Goal: Information Seeking & Learning: Understand process/instructions

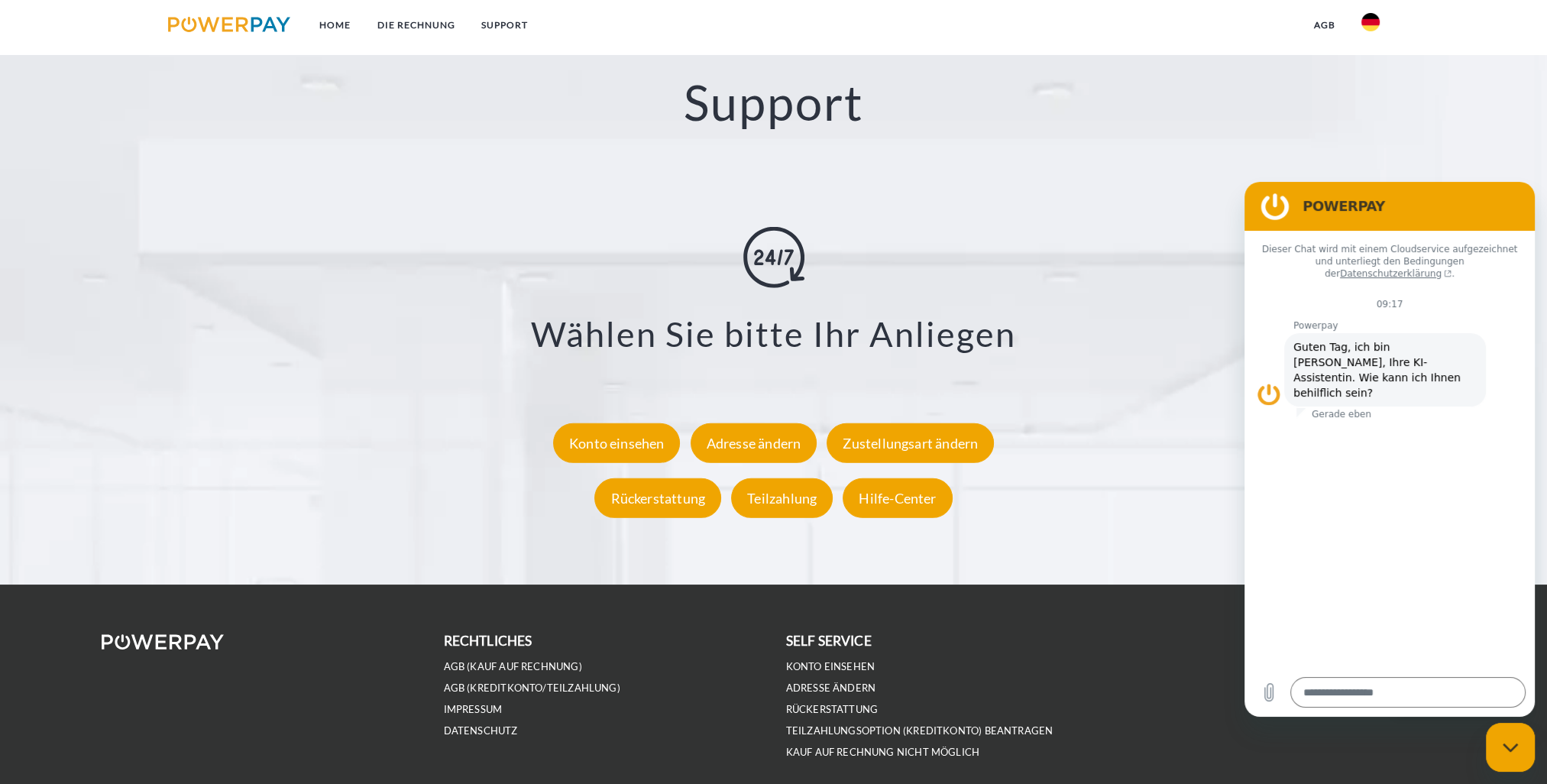
click at [669, 494] on div "Rückerstattung" at bounding box center [657, 497] width 127 height 40
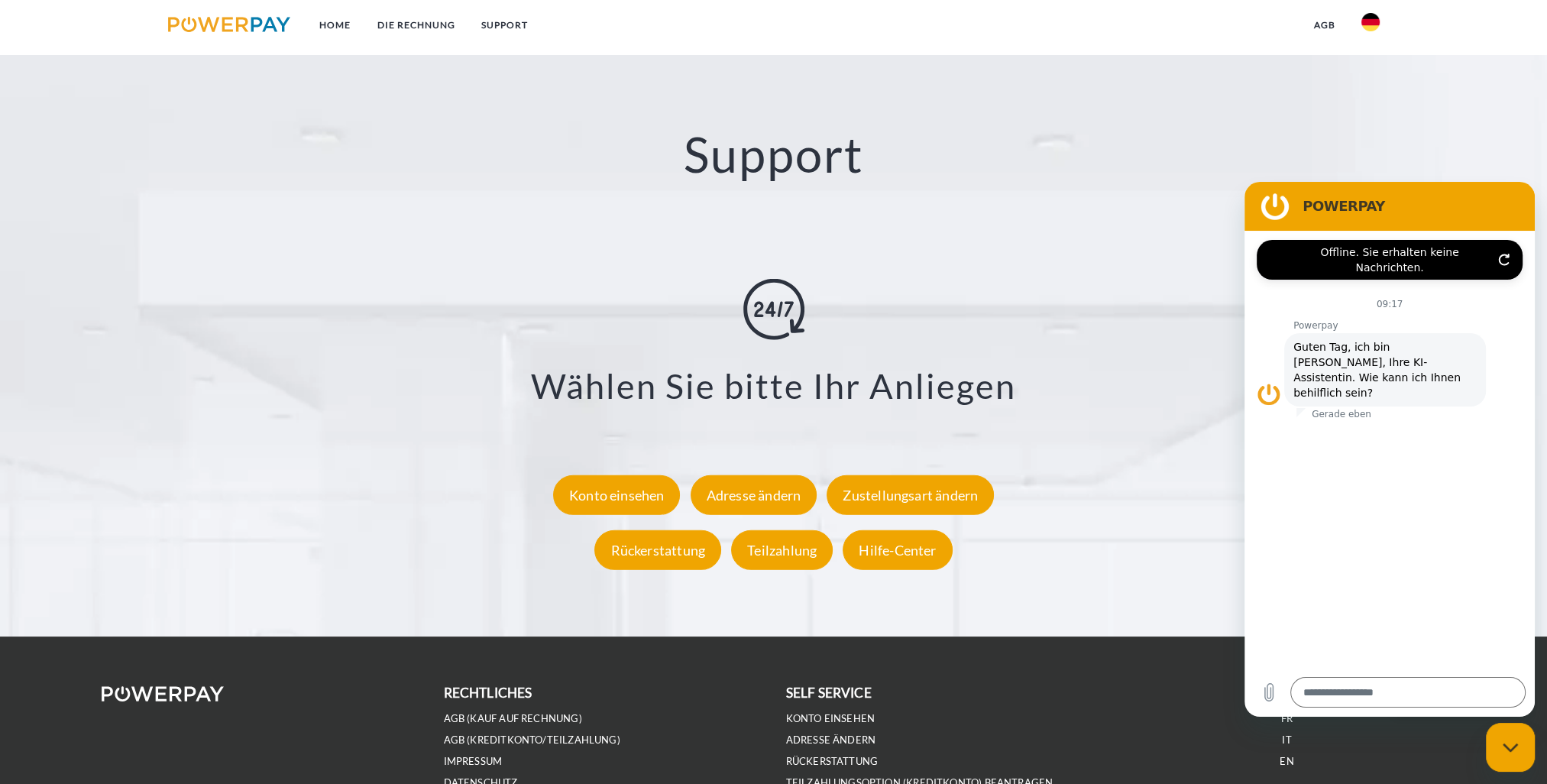
scroll to position [2781, 0]
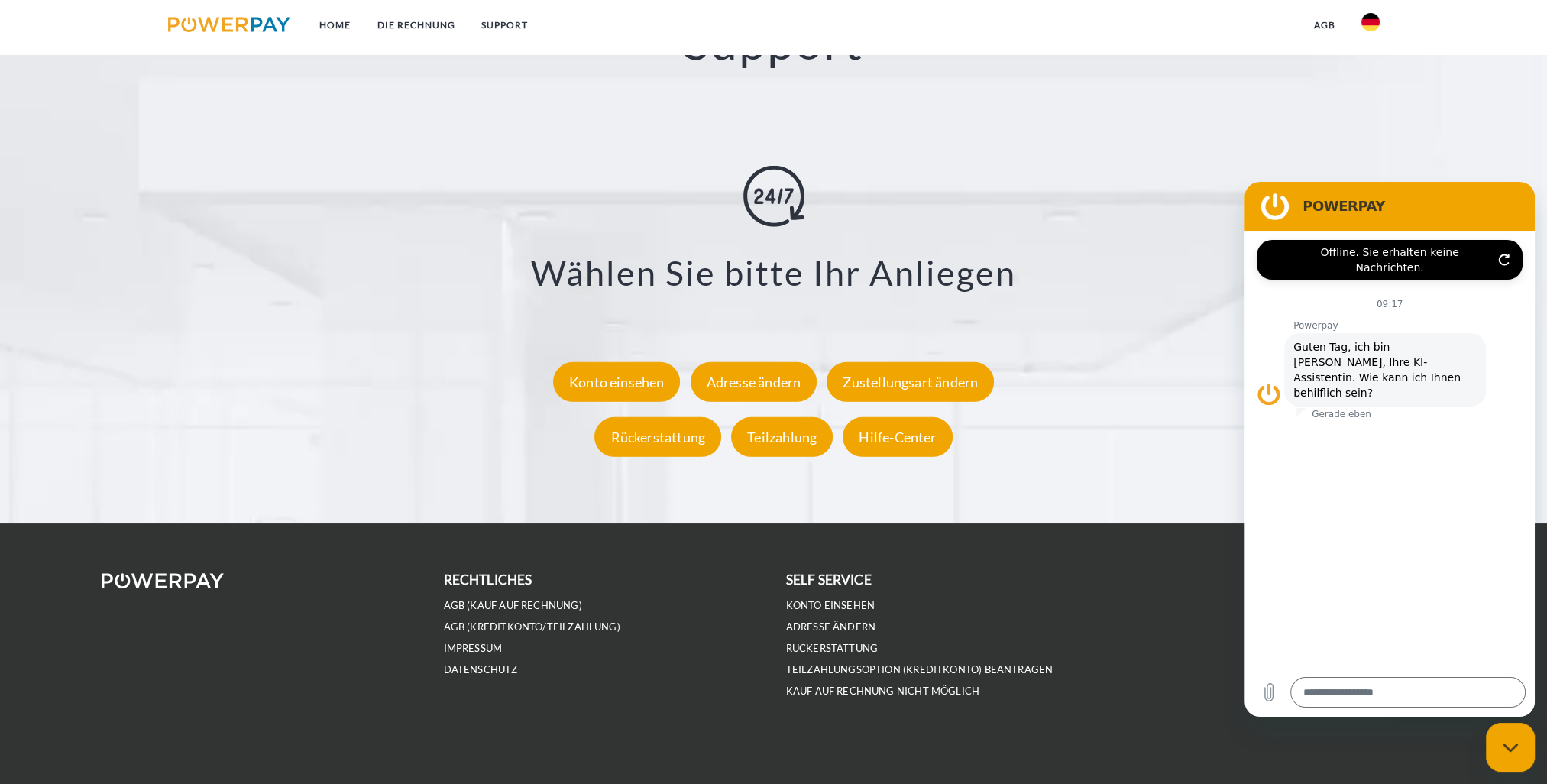
click at [911, 447] on div "Hilfe-Center" at bounding box center [897, 436] width 109 height 40
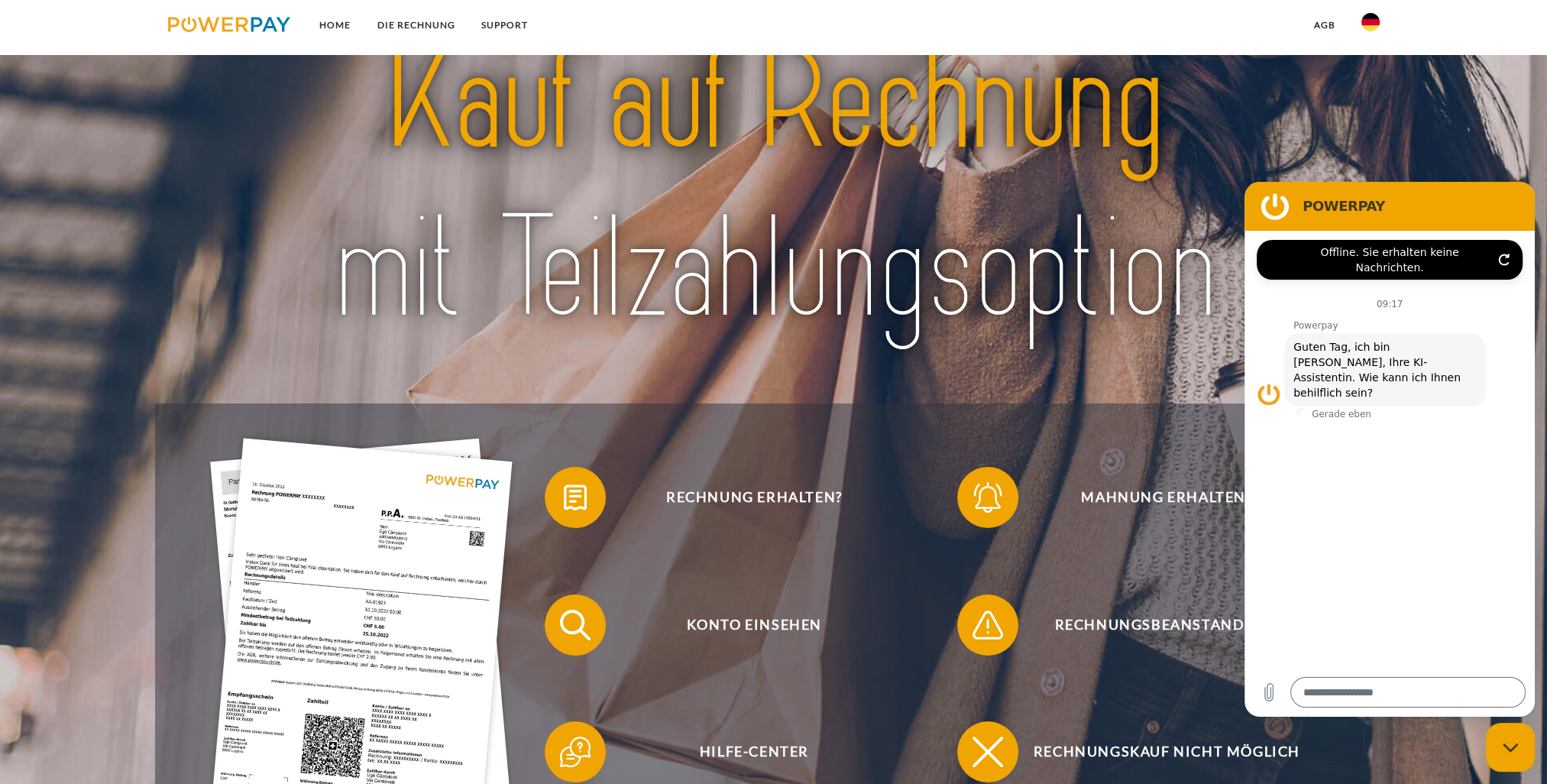
scroll to position [0, 0]
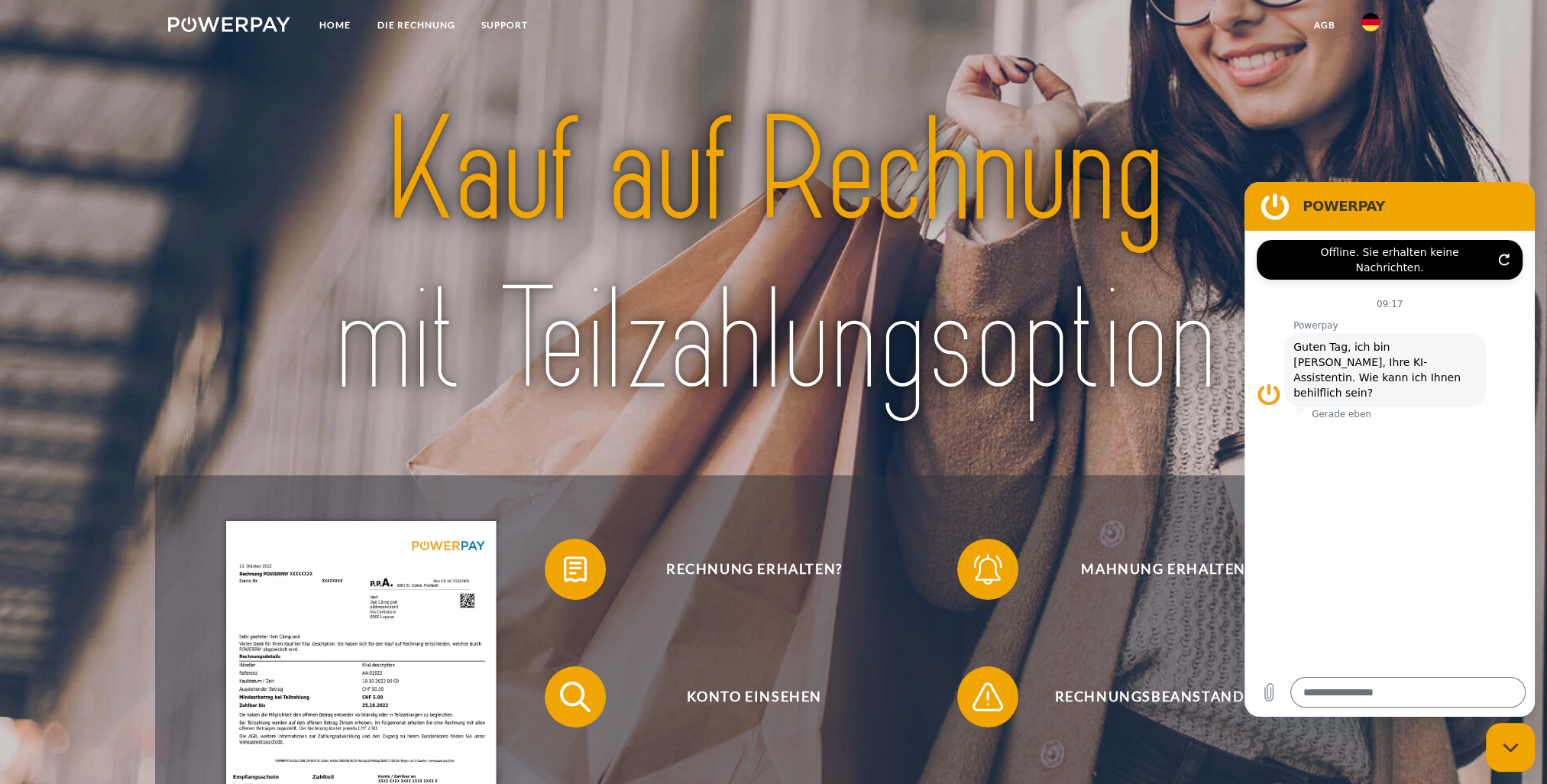
click at [402, 26] on link "DIE RECHNUNG" at bounding box center [416, 25] width 104 height 28
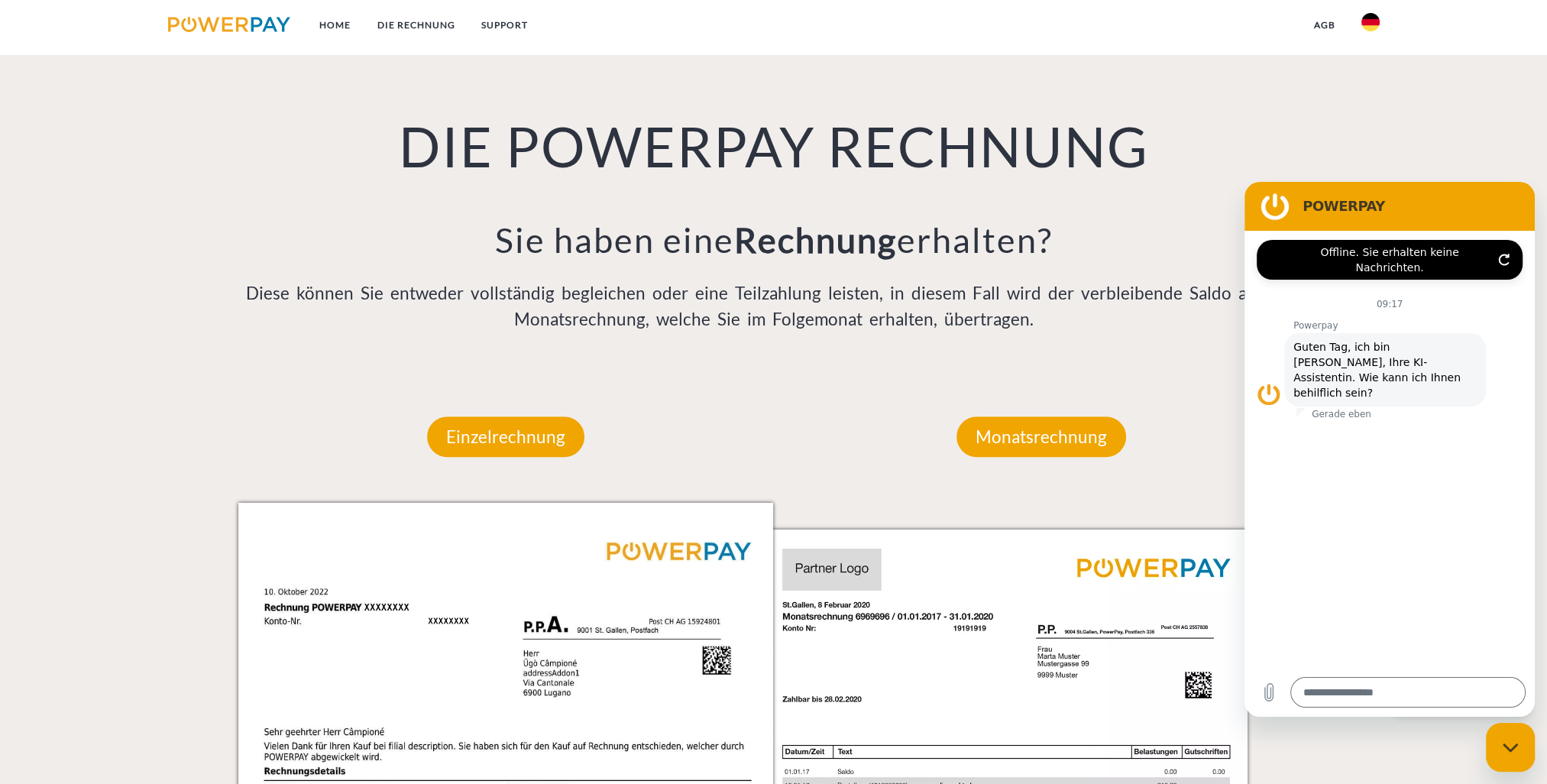
click at [511, 33] on link "SUPPORT" at bounding box center [504, 25] width 73 height 28
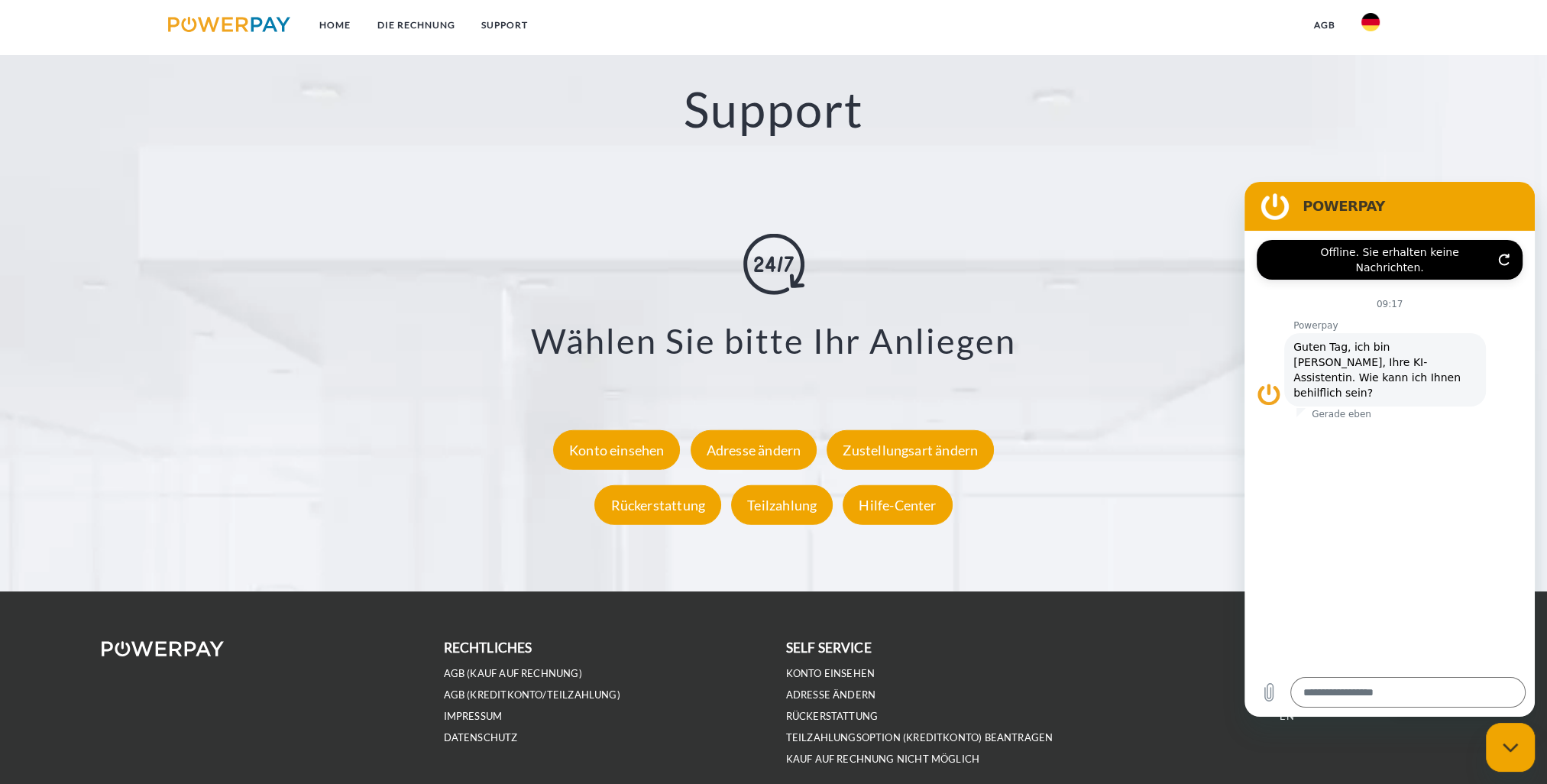
scroll to position [2720, 0]
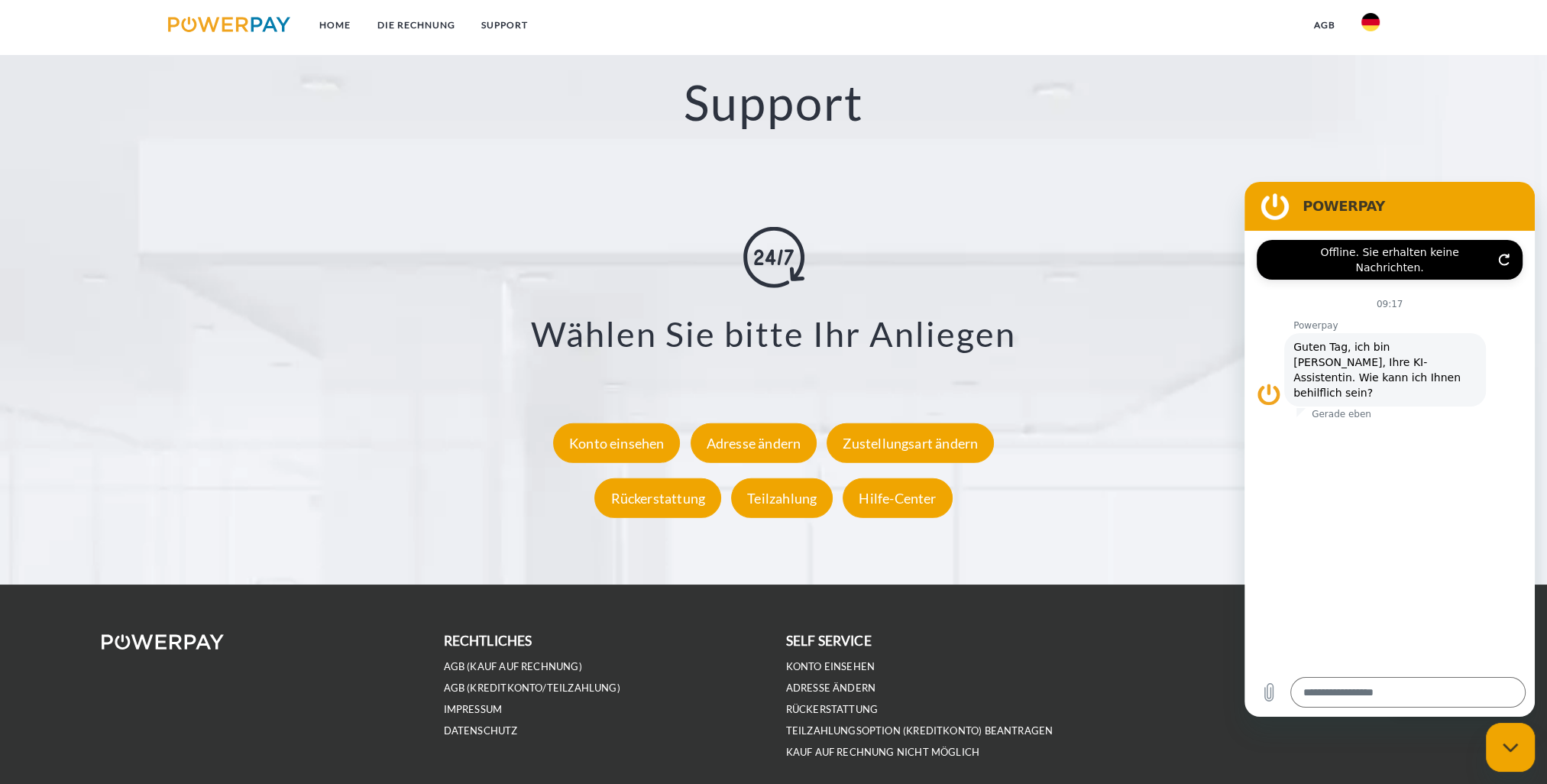
click at [670, 512] on div "Rückerstattung" at bounding box center [657, 497] width 127 height 40
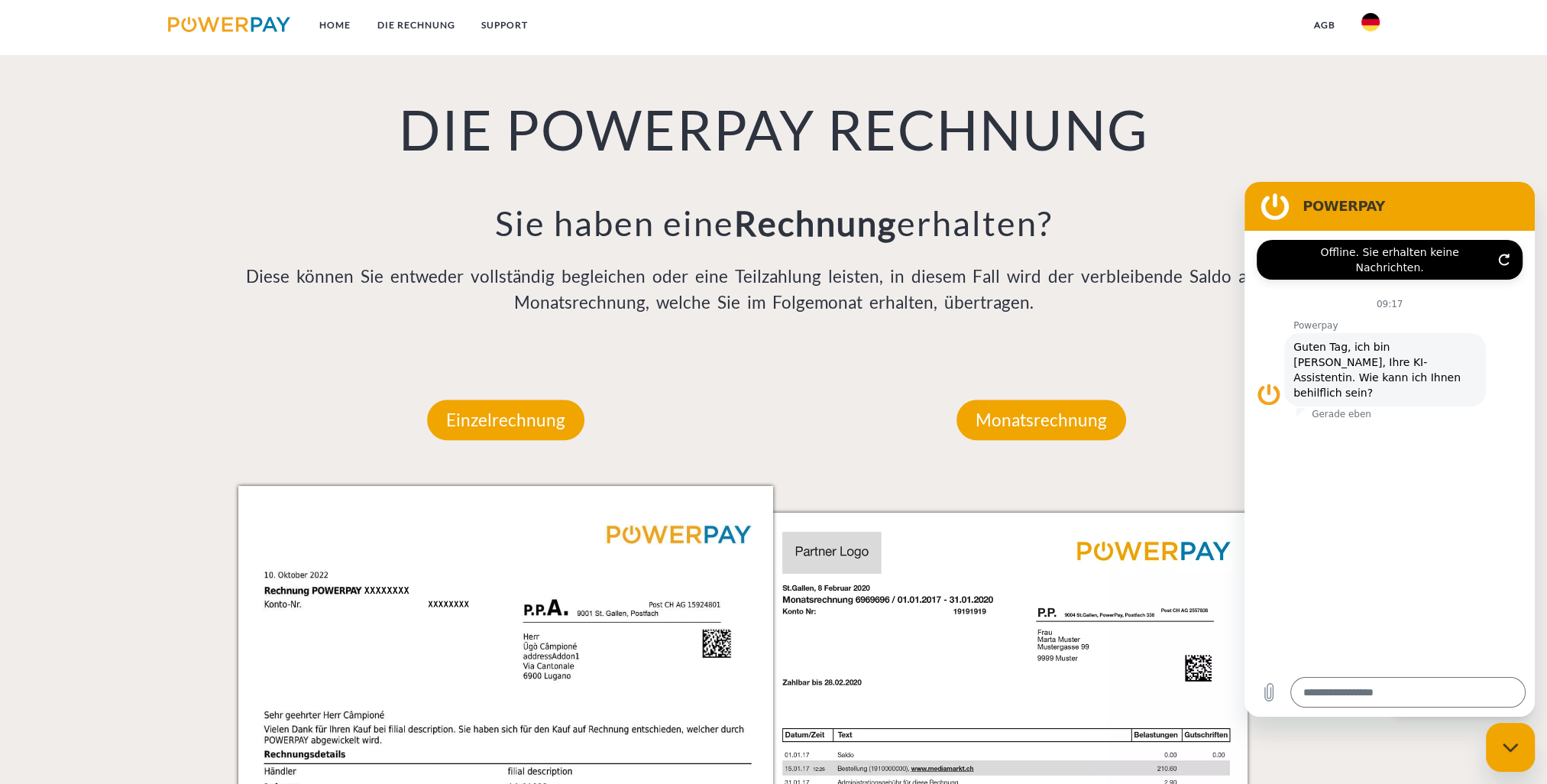
scroll to position [1037, 0]
